Goal: Task Accomplishment & Management: Manage account settings

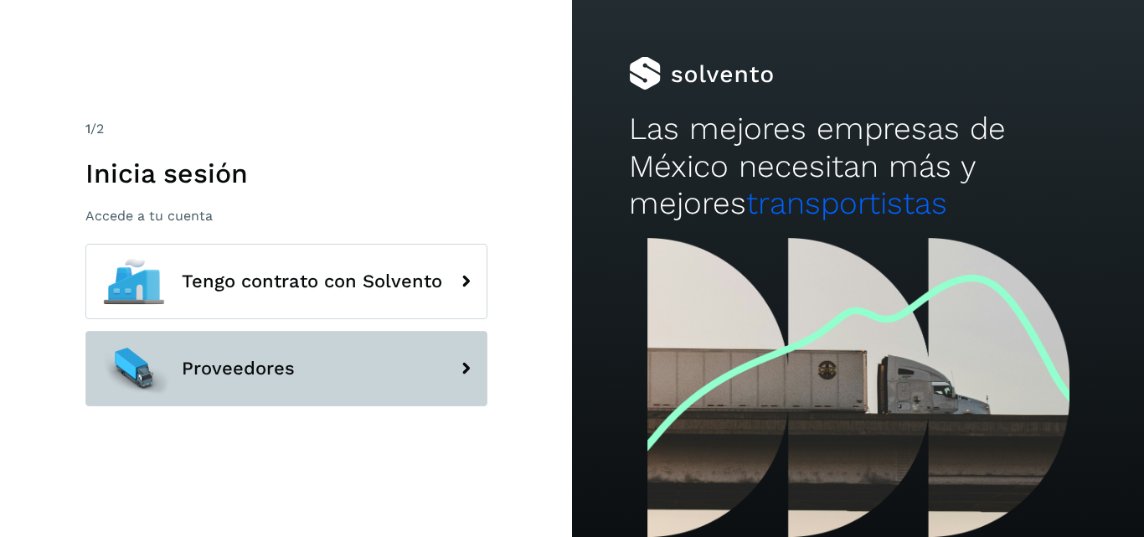
click at [308, 353] on button "Proveedores" at bounding box center [286, 368] width 402 height 75
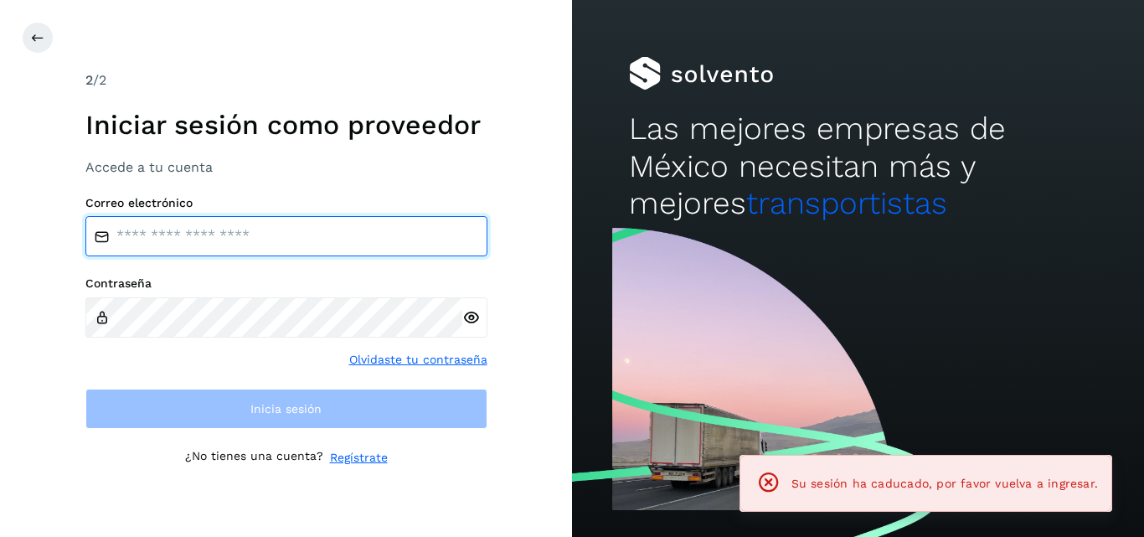
click at [275, 234] on input "email" at bounding box center [286, 236] width 402 height 40
type input "**********"
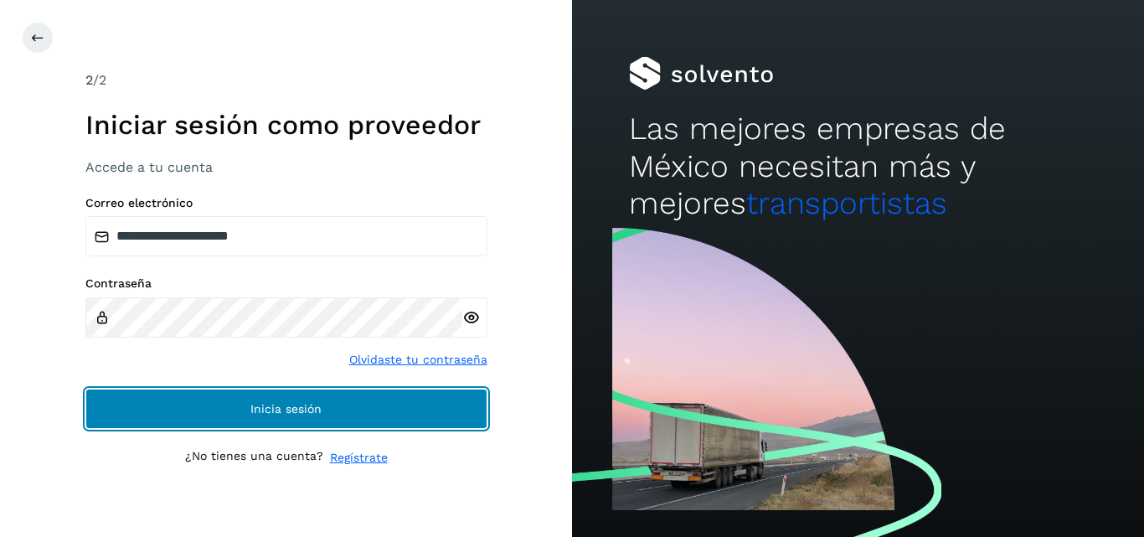
click at [250, 401] on button "Inicia sesión" at bounding box center [286, 409] width 402 height 40
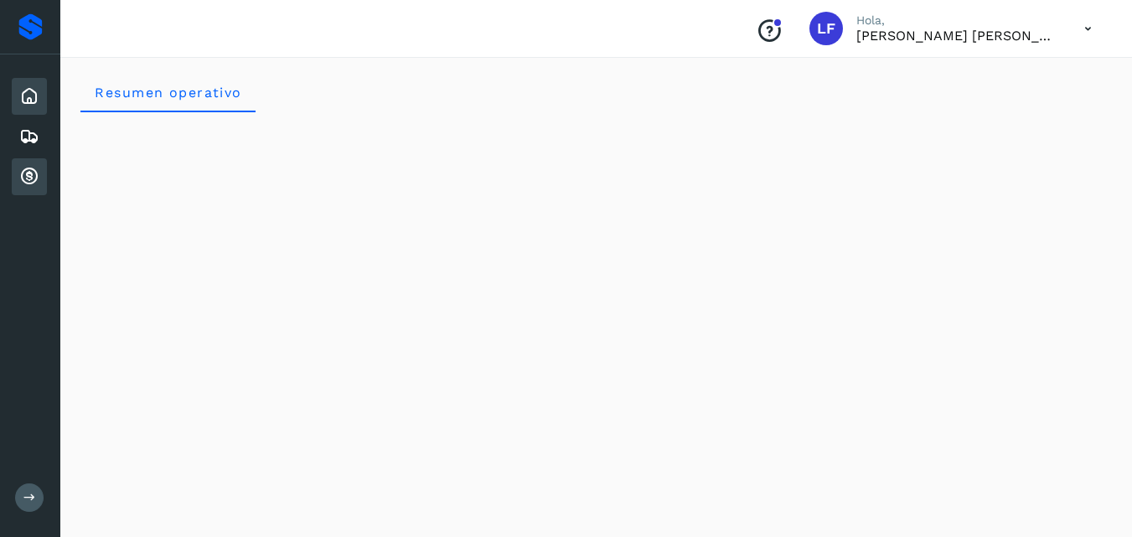
click at [25, 185] on icon at bounding box center [29, 177] width 20 height 20
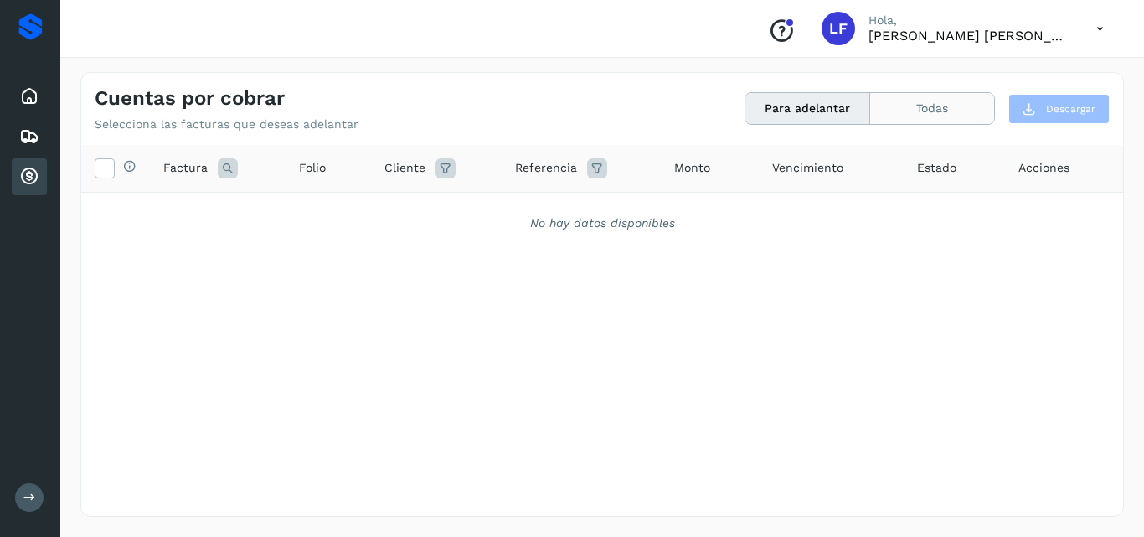
click at [915, 109] on button "Todas" at bounding box center [932, 108] width 124 height 31
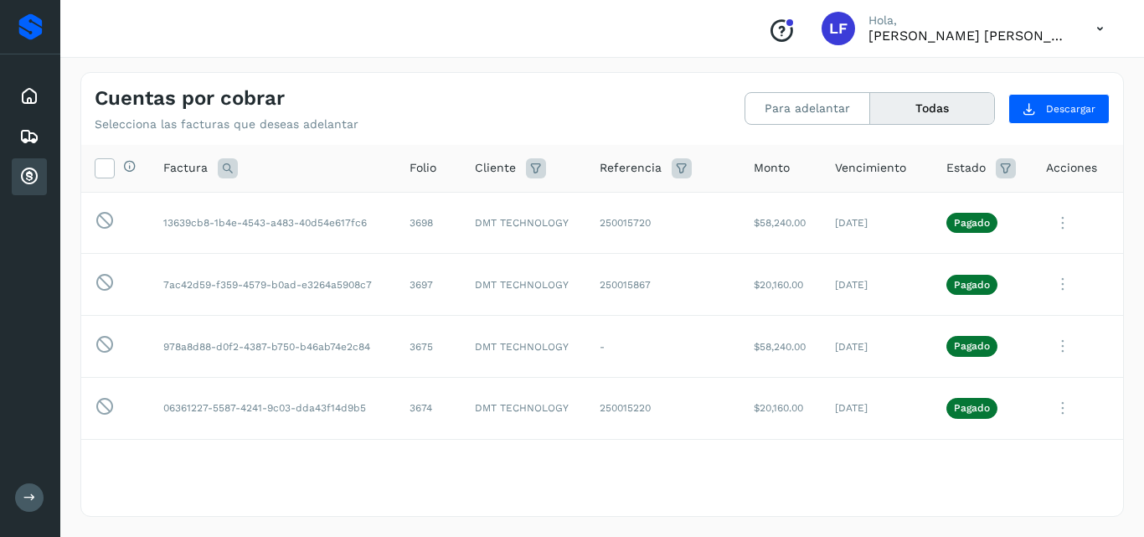
click at [908, 104] on button "Todas" at bounding box center [932, 108] width 124 height 31
click at [817, 100] on button "Para adelantar" at bounding box center [808, 108] width 125 height 31
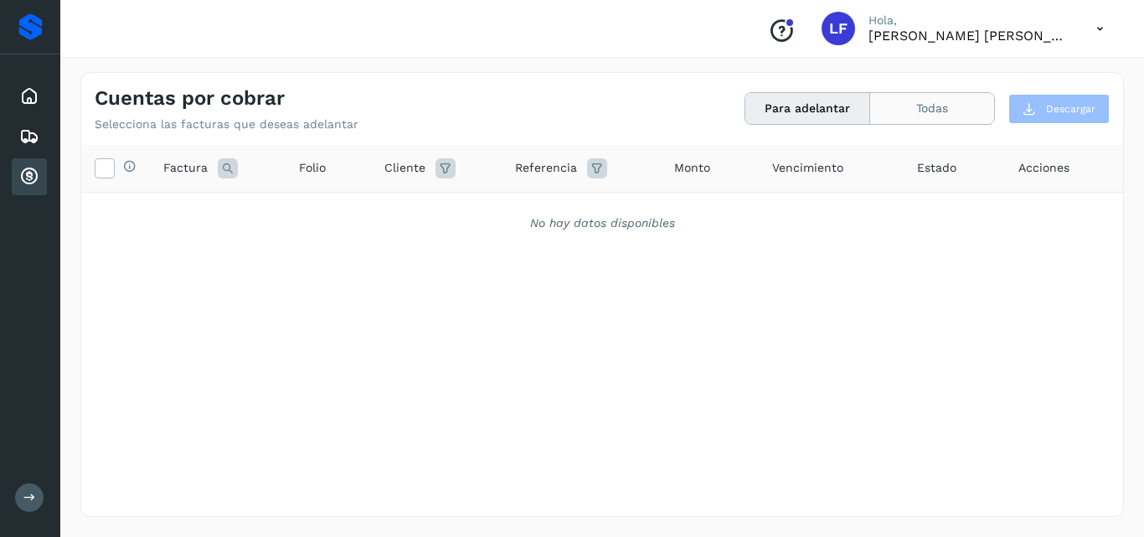
click at [935, 116] on button "Todas" at bounding box center [932, 108] width 124 height 31
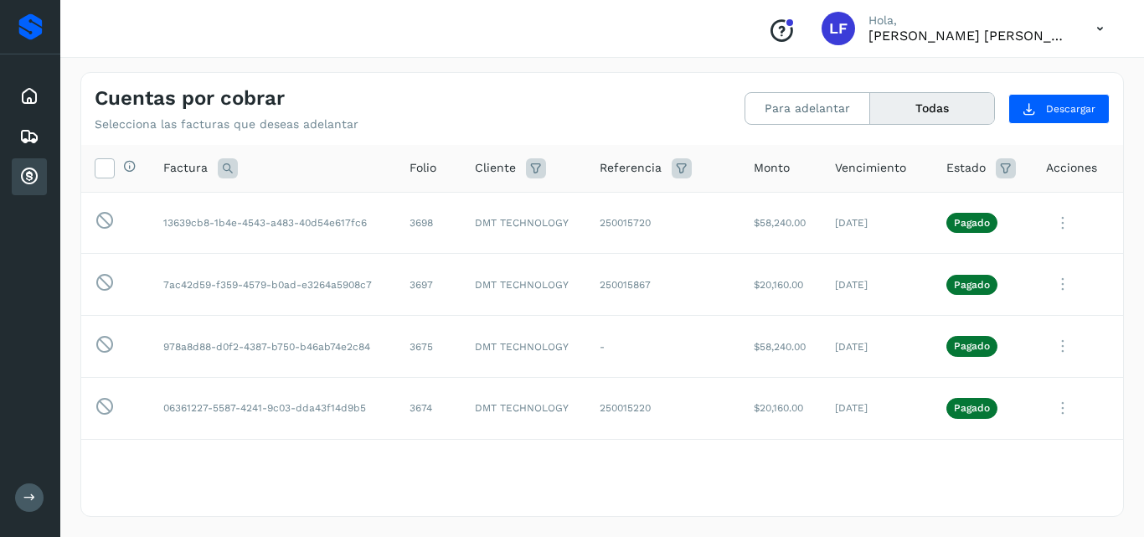
click at [935, 116] on button "Todas" at bounding box center [932, 108] width 124 height 31
click at [792, 112] on button "Para adelantar" at bounding box center [808, 108] width 125 height 31
